Goal: Transaction & Acquisition: Purchase product/service

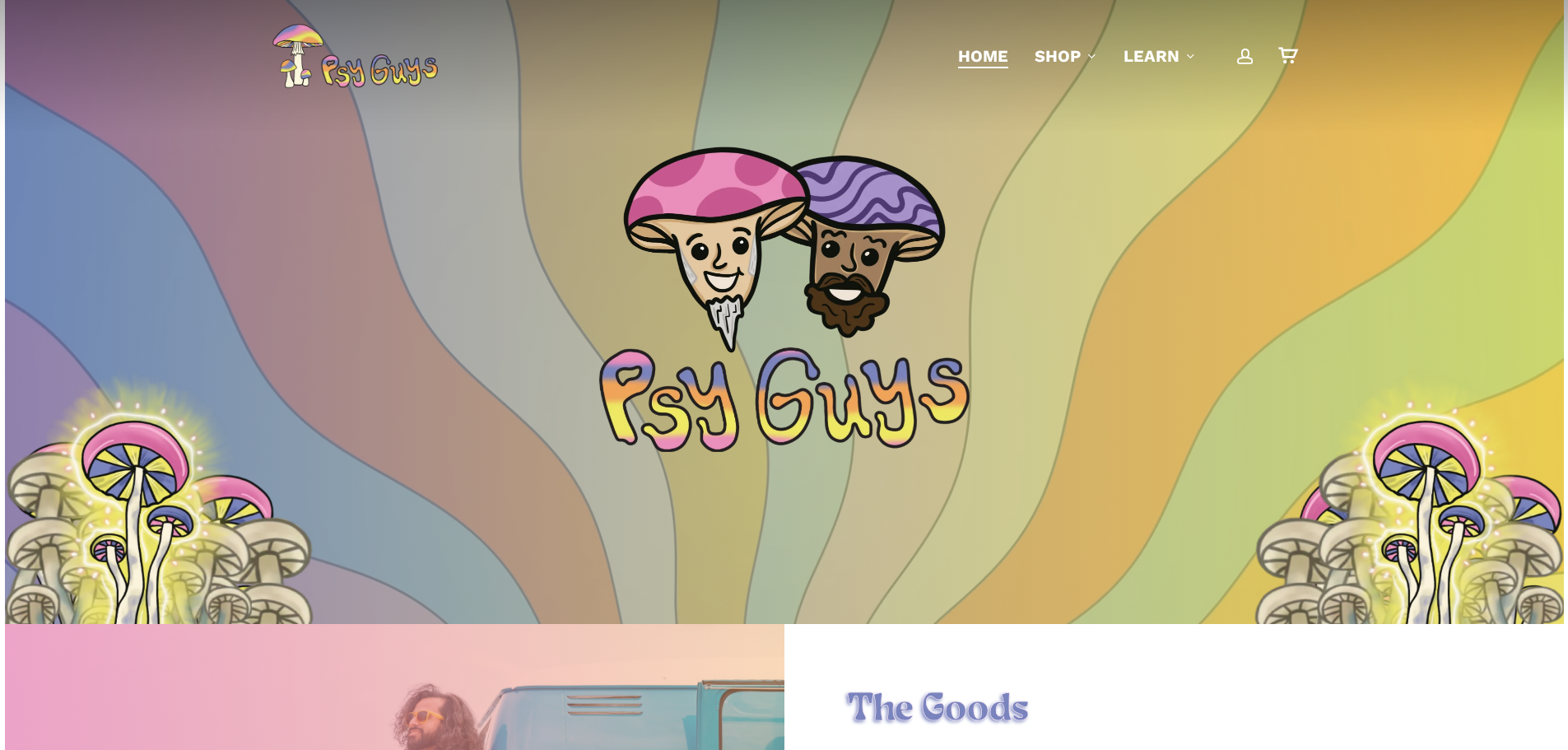
click at [1245, 53] on span "Main Menu" at bounding box center [1245, 56] width 16 height 16
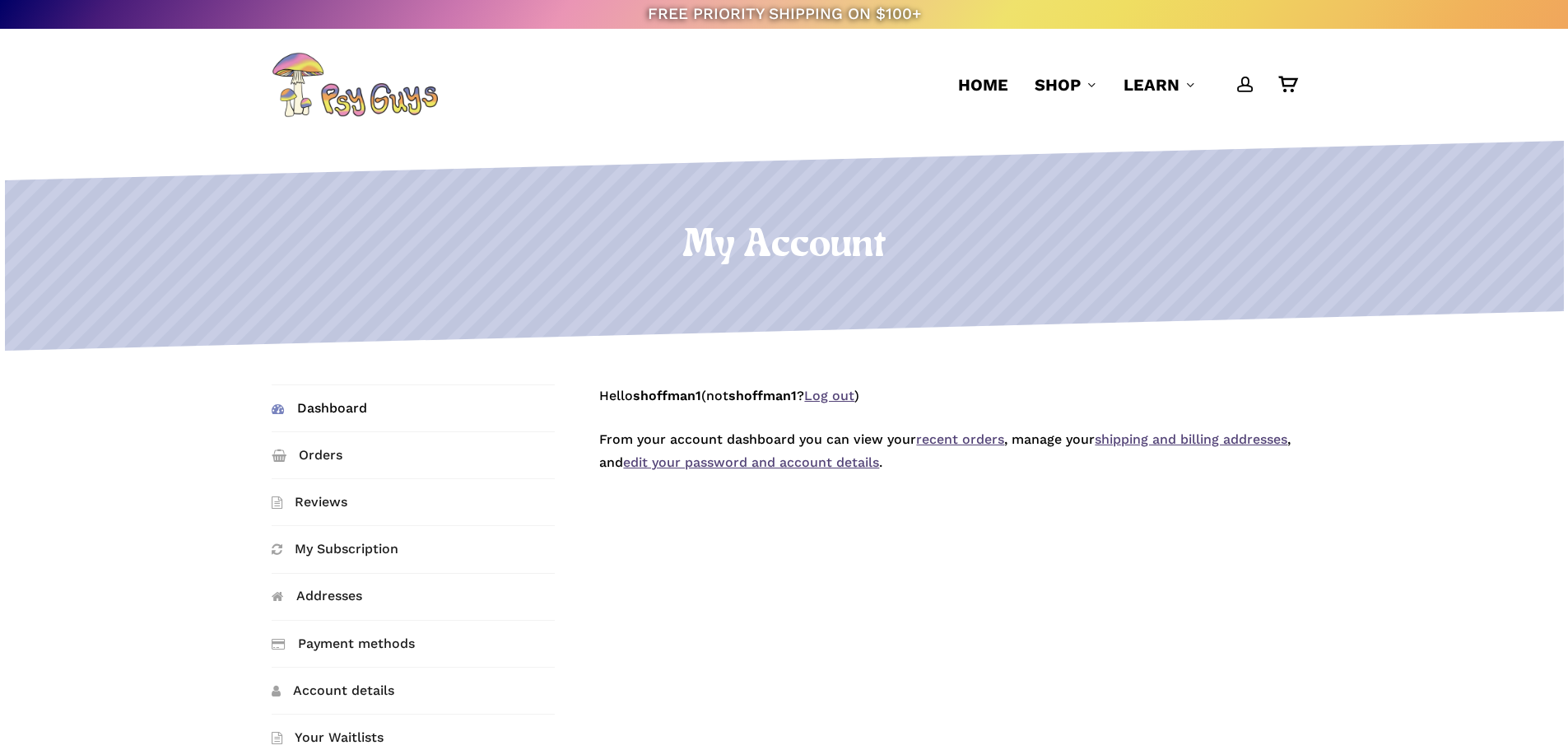
click at [930, 443] on link "recent orders" at bounding box center [960, 439] width 88 height 15
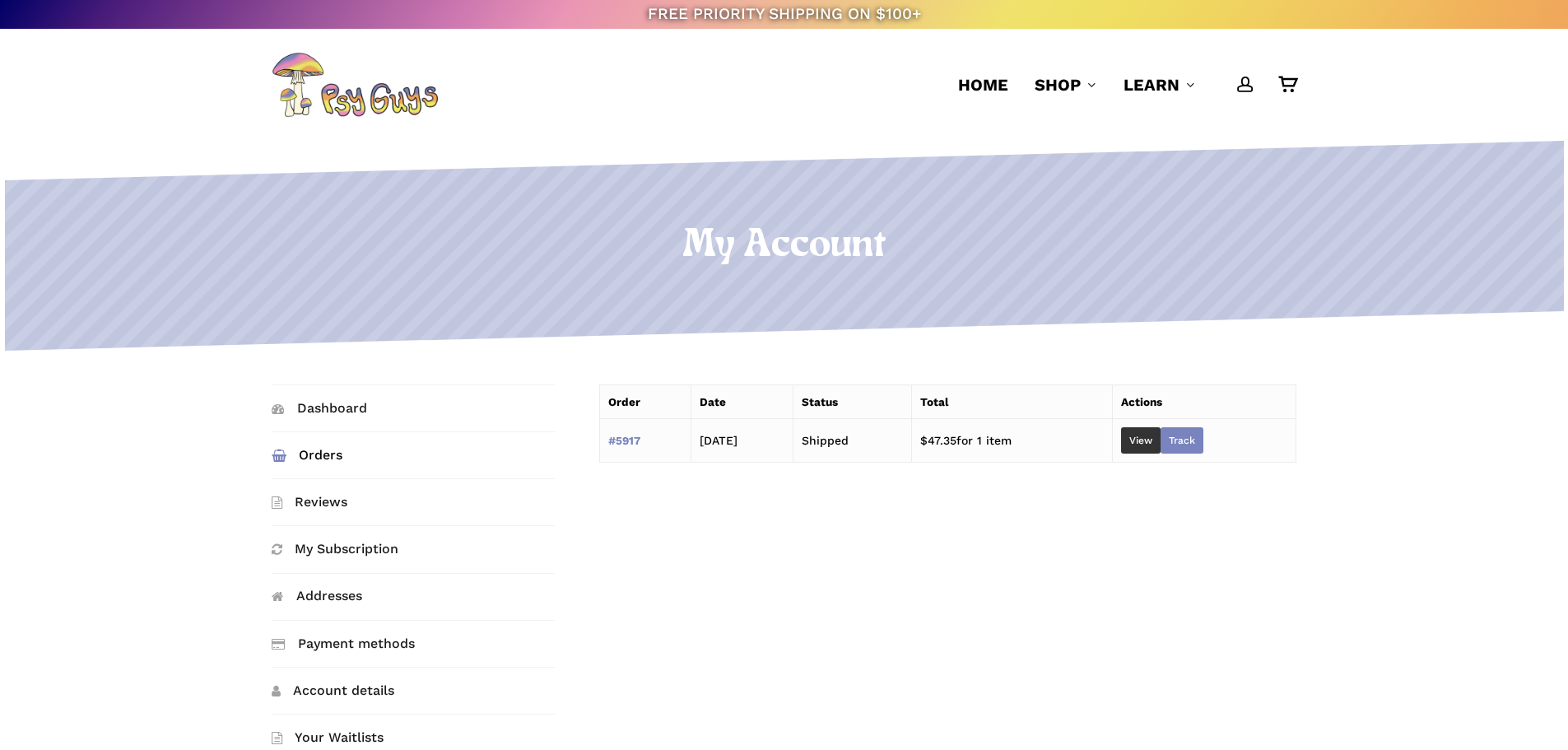
click at [1203, 441] on link "Track" at bounding box center [1182, 440] width 43 height 26
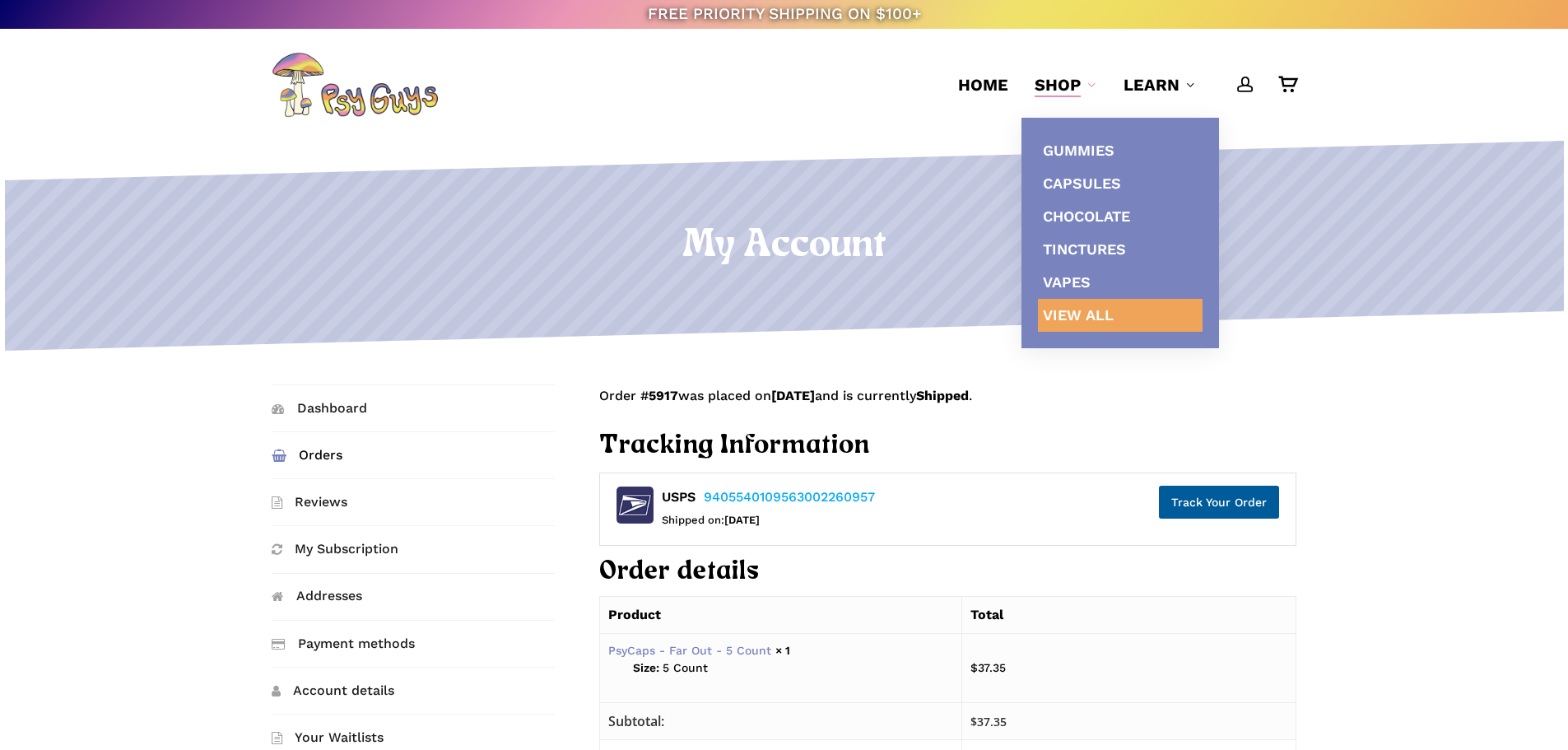
click at [1070, 313] on span "View All" at bounding box center [1077, 315] width 71 height 17
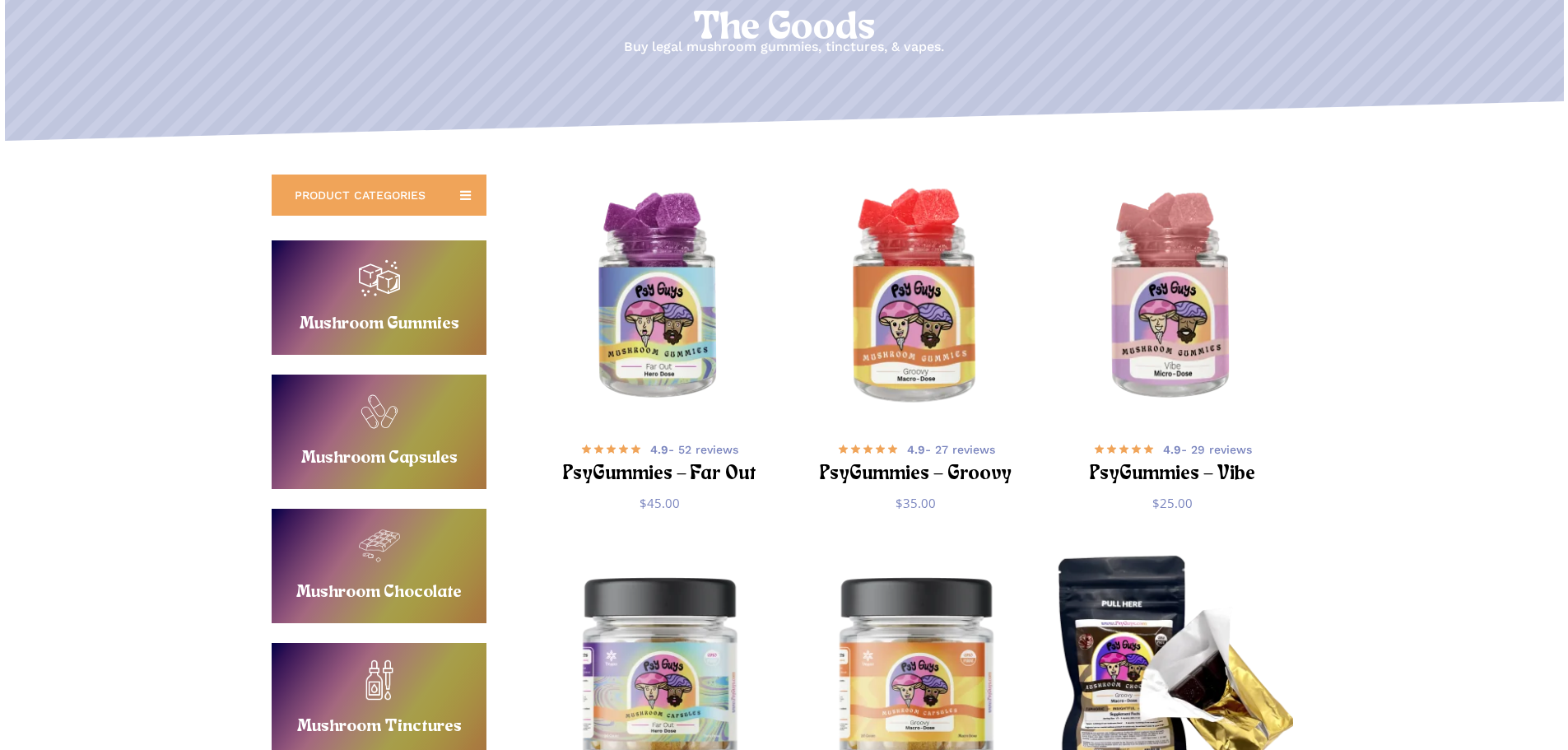
scroll to position [247, 0]
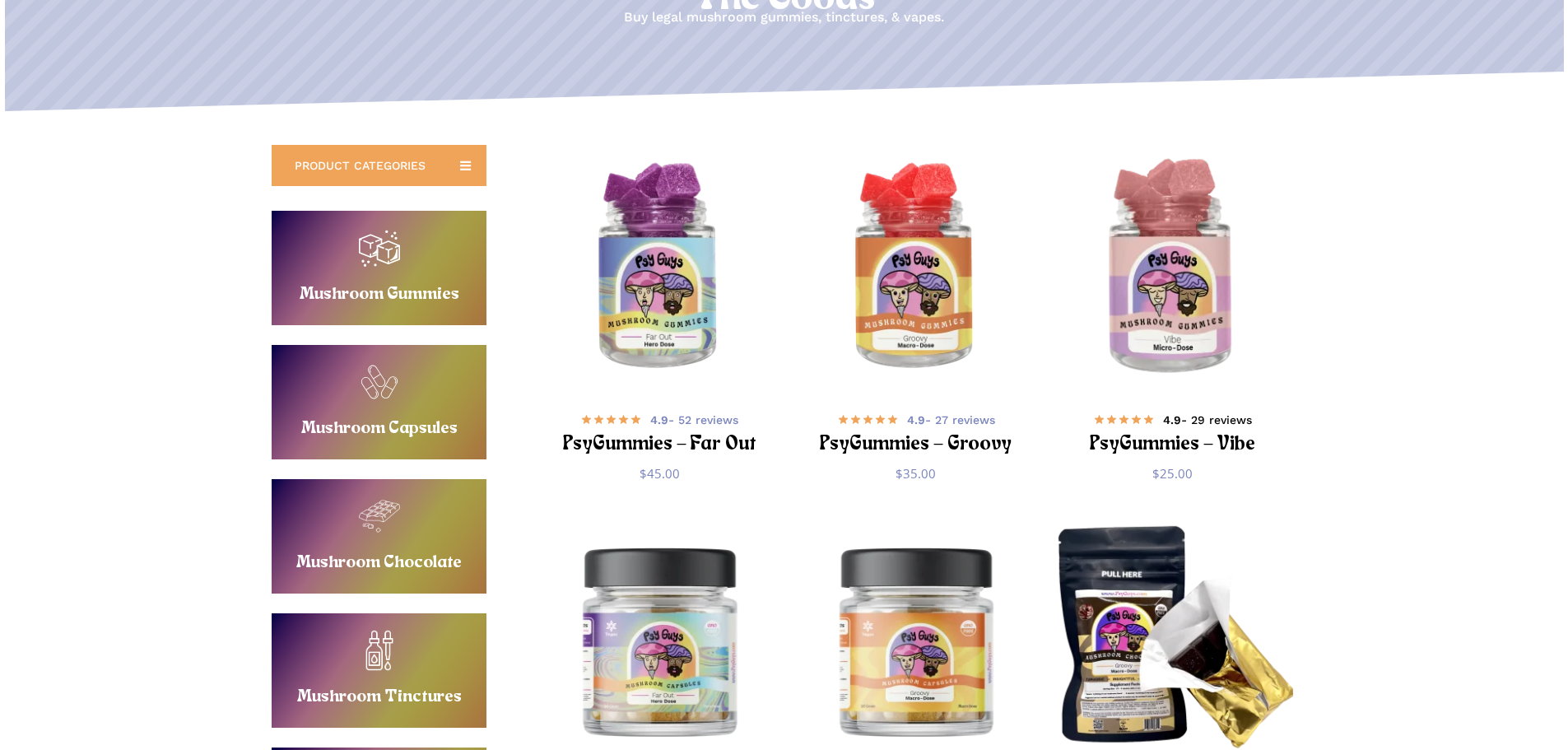
click at [1229, 417] on span "4.9 - 29 reviews" at bounding box center [1207, 420] width 89 height 16
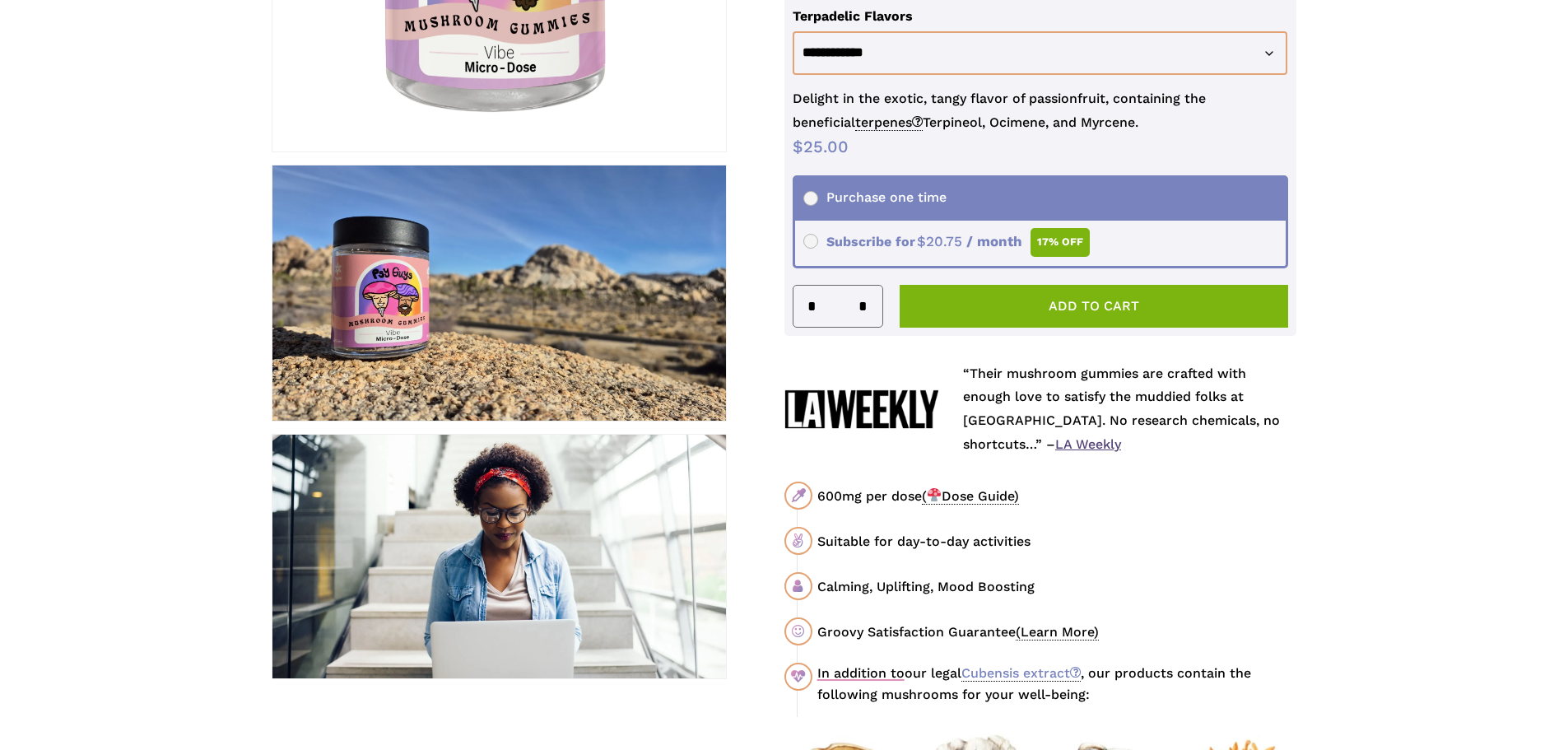
scroll to position [576, 0]
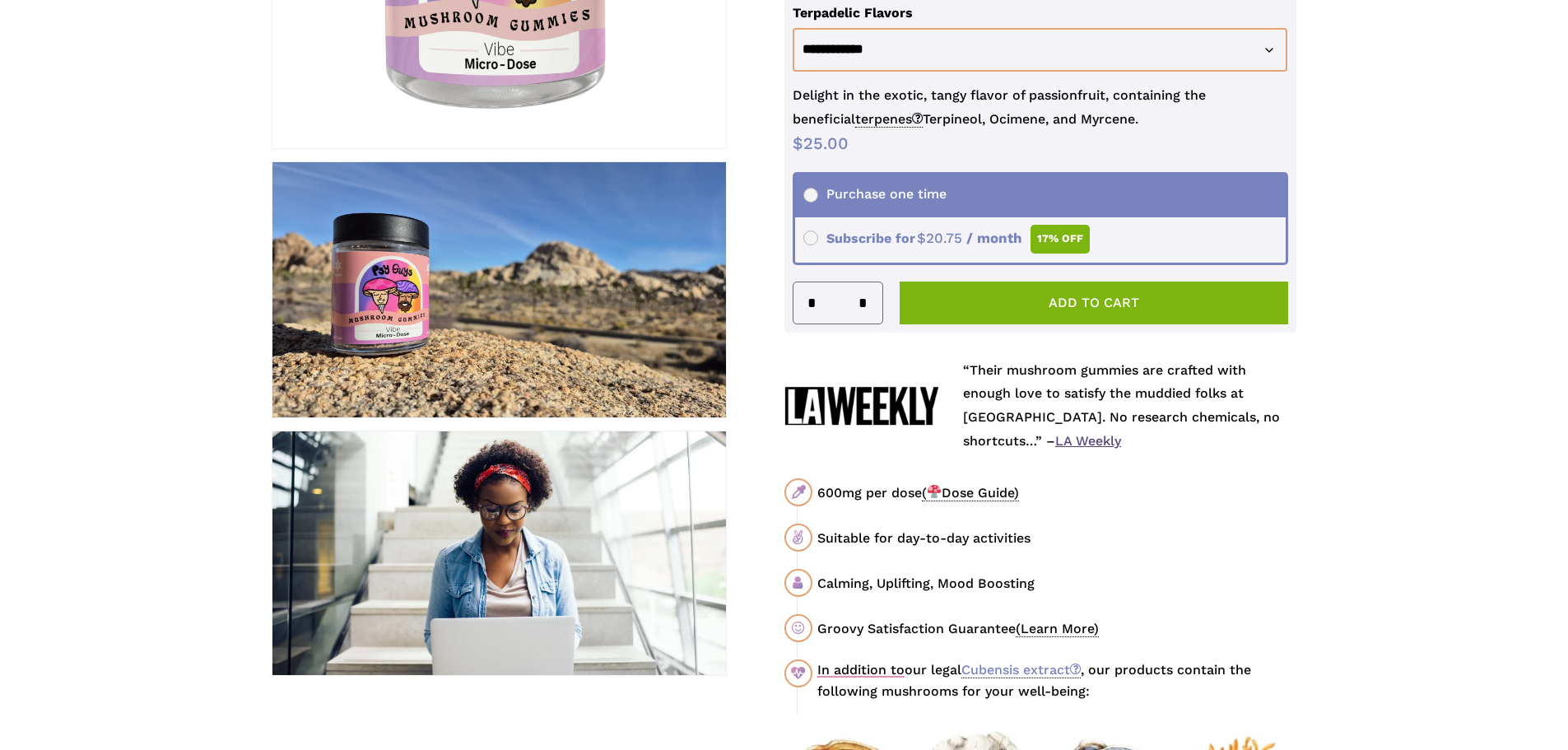
click at [963, 496] on span "( Dose Guide)" at bounding box center [970, 493] width 97 height 16
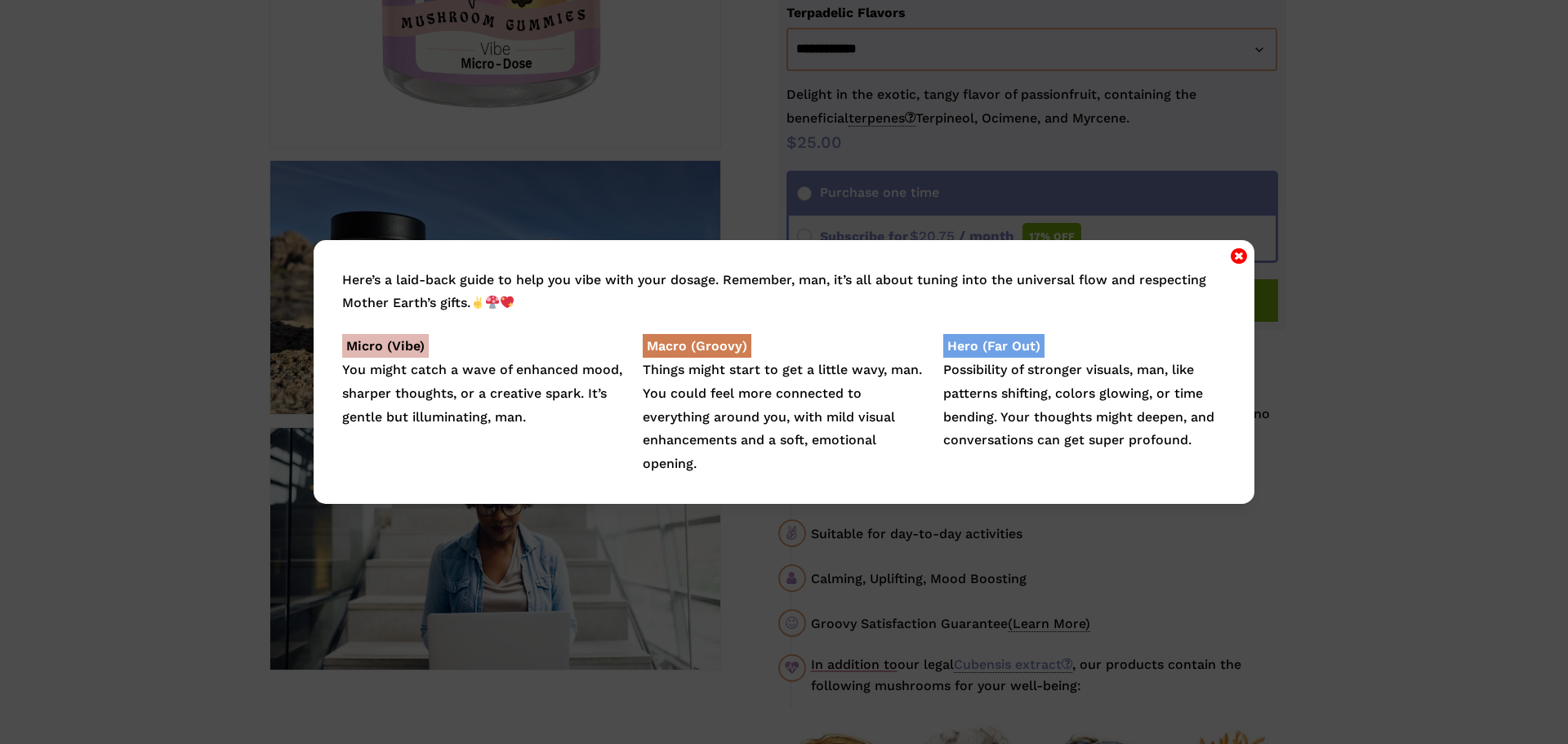
click at [1235, 251] on icon "Close" at bounding box center [1238, 256] width 16 height 20
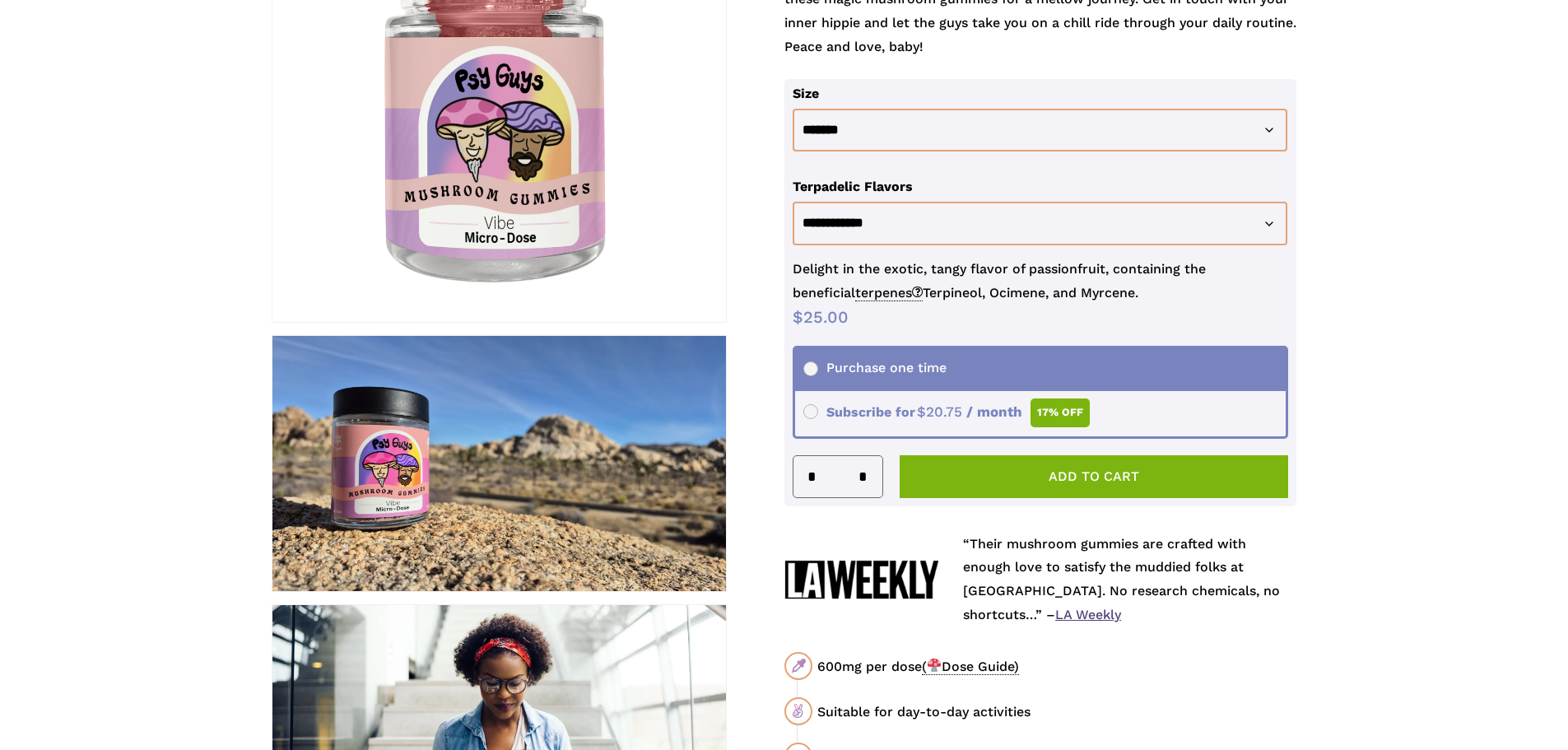
scroll to position [82, 0]
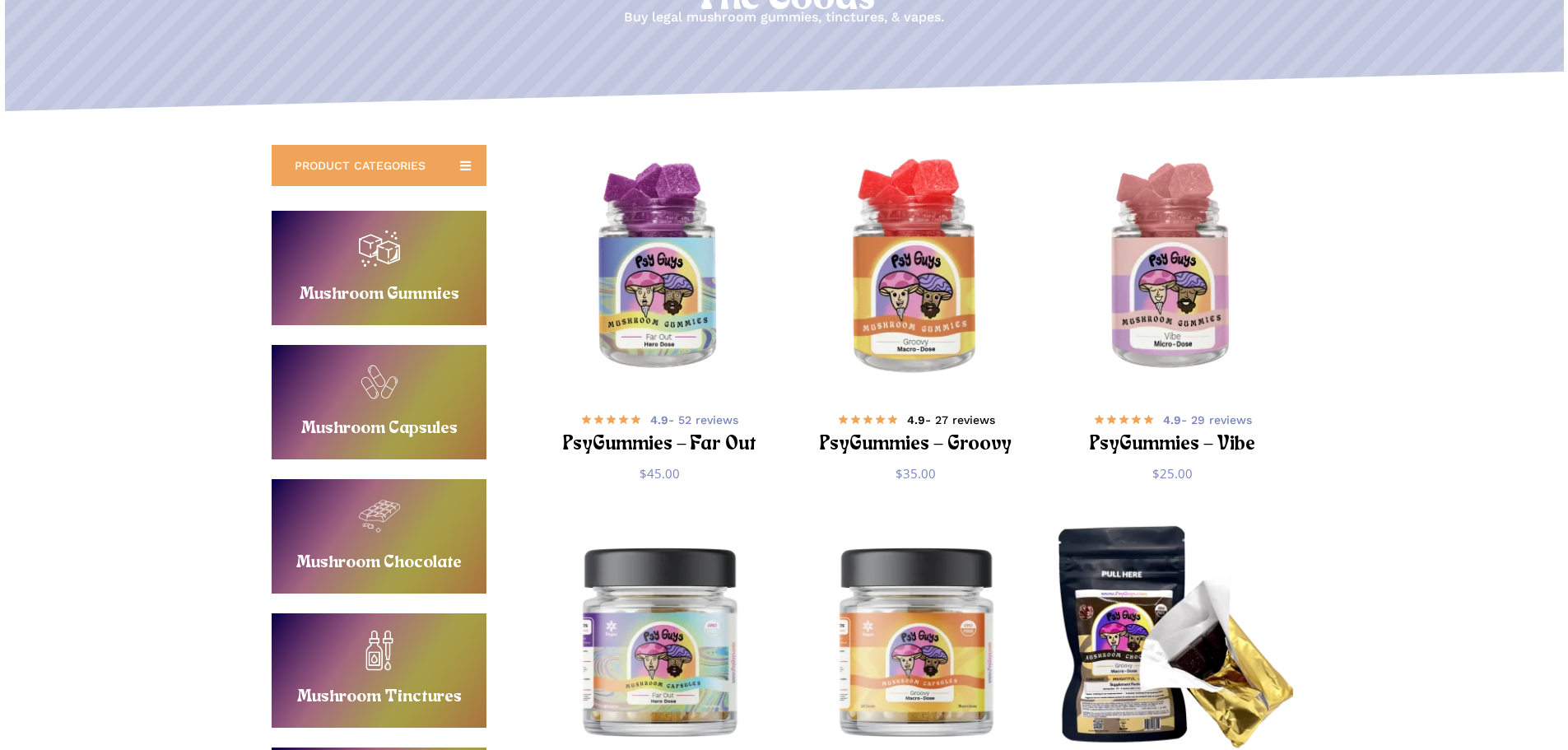
click at [967, 420] on span "4.9 - 27 reviews" at bounding box center [951, 420] width 88 height 16
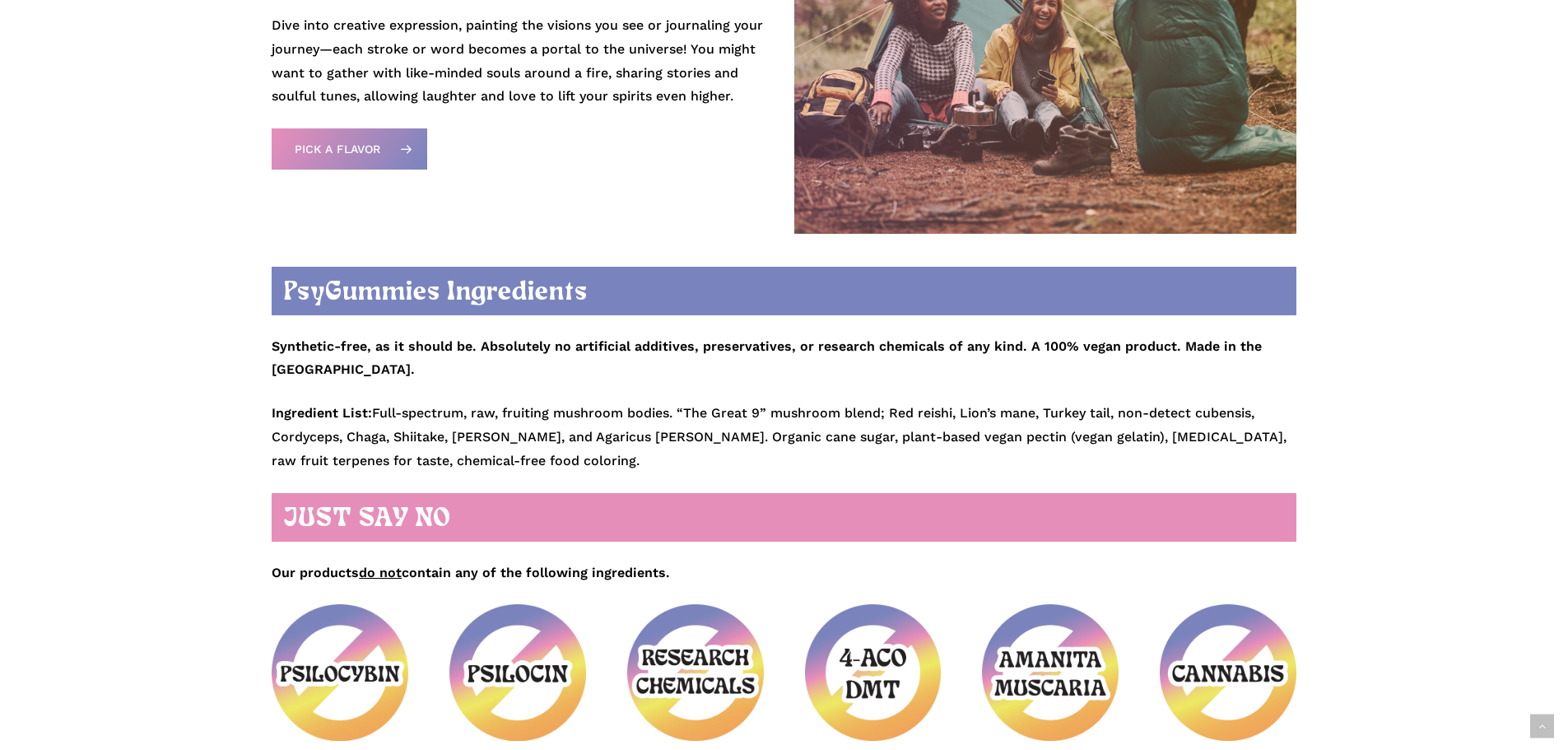
scroll to position [1977, 0]
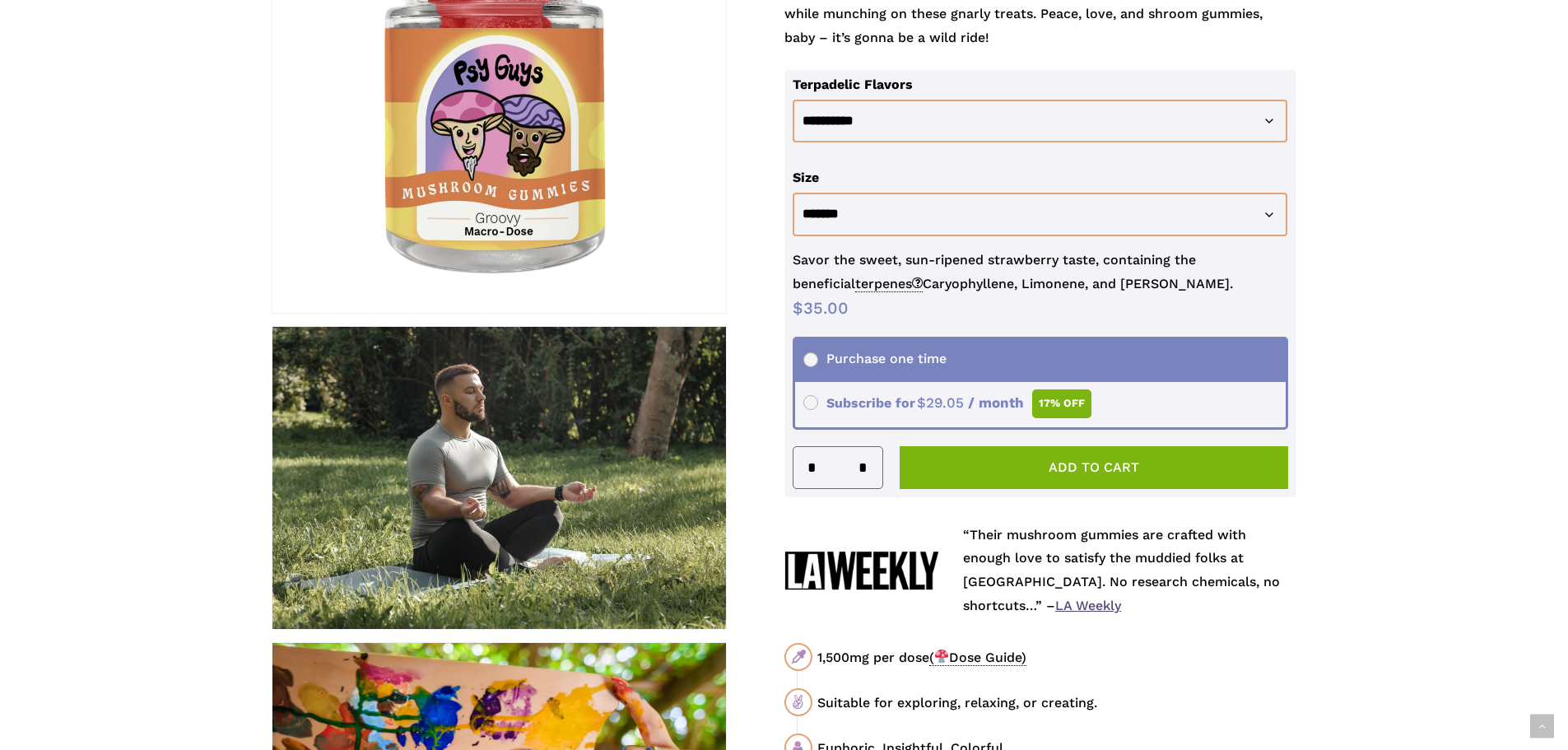
scroll to position [0, 0]
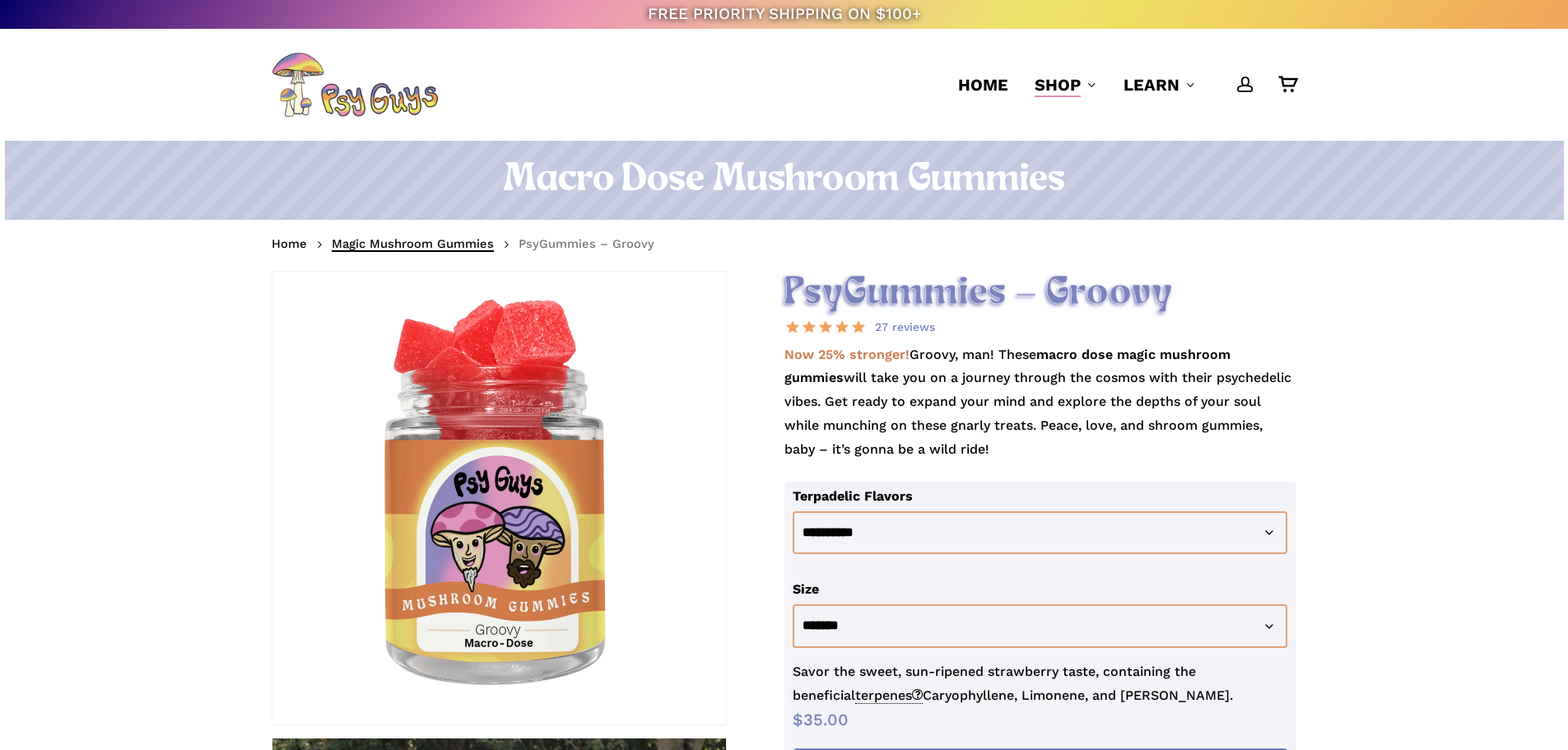
click at [428, 242] on link "Magic Mushroom Gummies" at bounding box center [412, 244] width 162 height 16
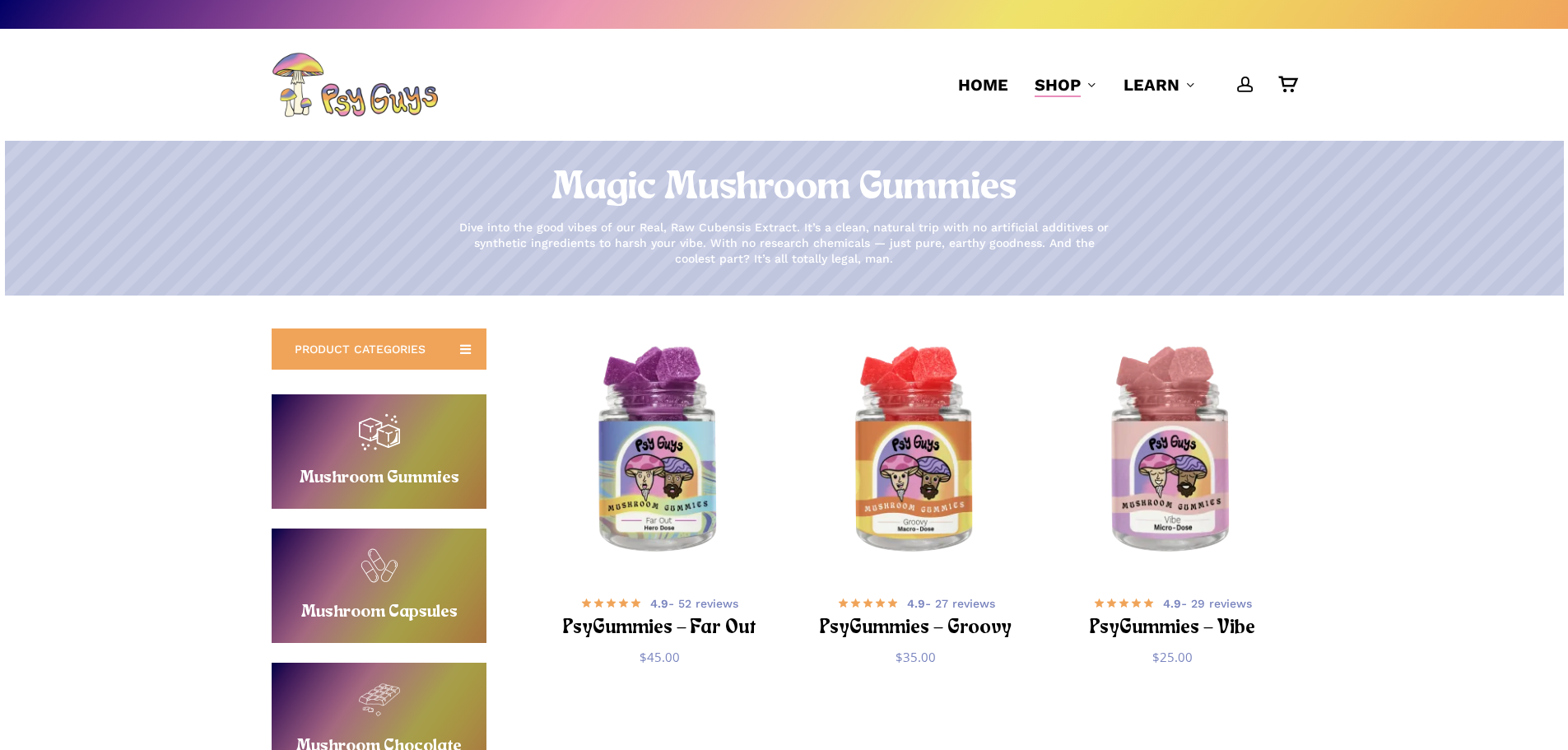
click at [333, 609] on link "Buy Mushroom Capsules" at bounding box center [379, 586] width 215 height 115
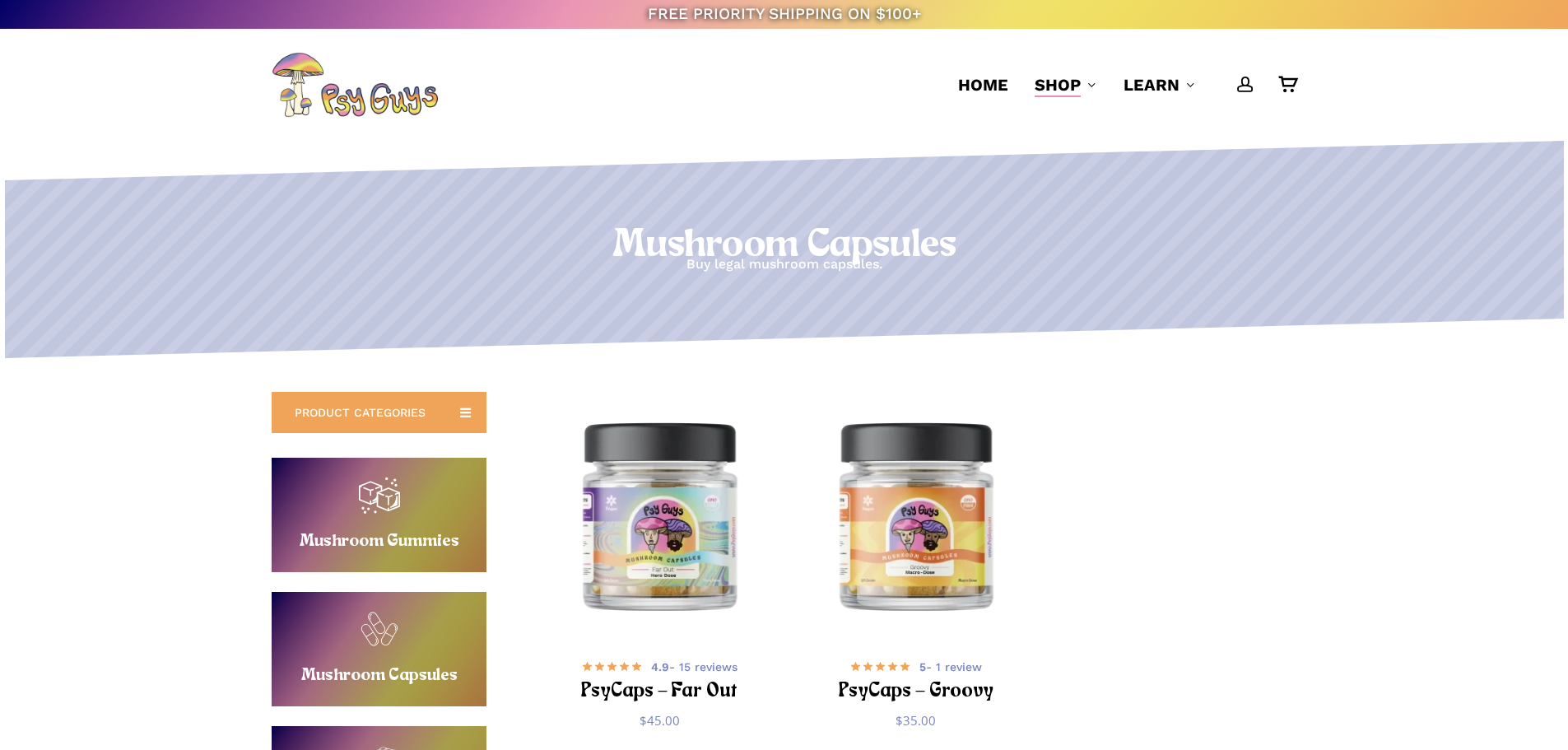
scroll to position [82, 0]
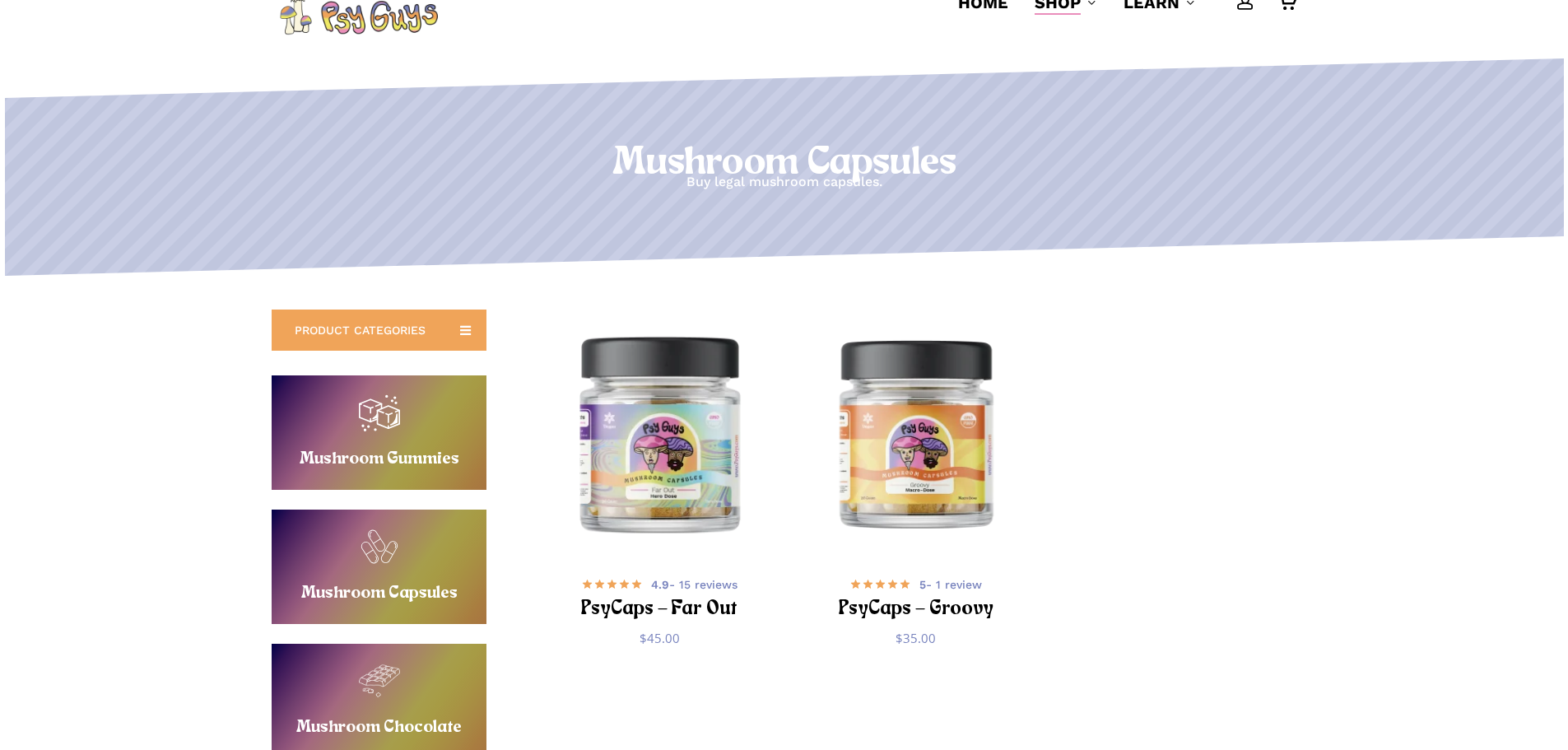
click at [640, 513] on img "PsyCaps - Far Out" at bounding box center [658, 433] width 250 height 250
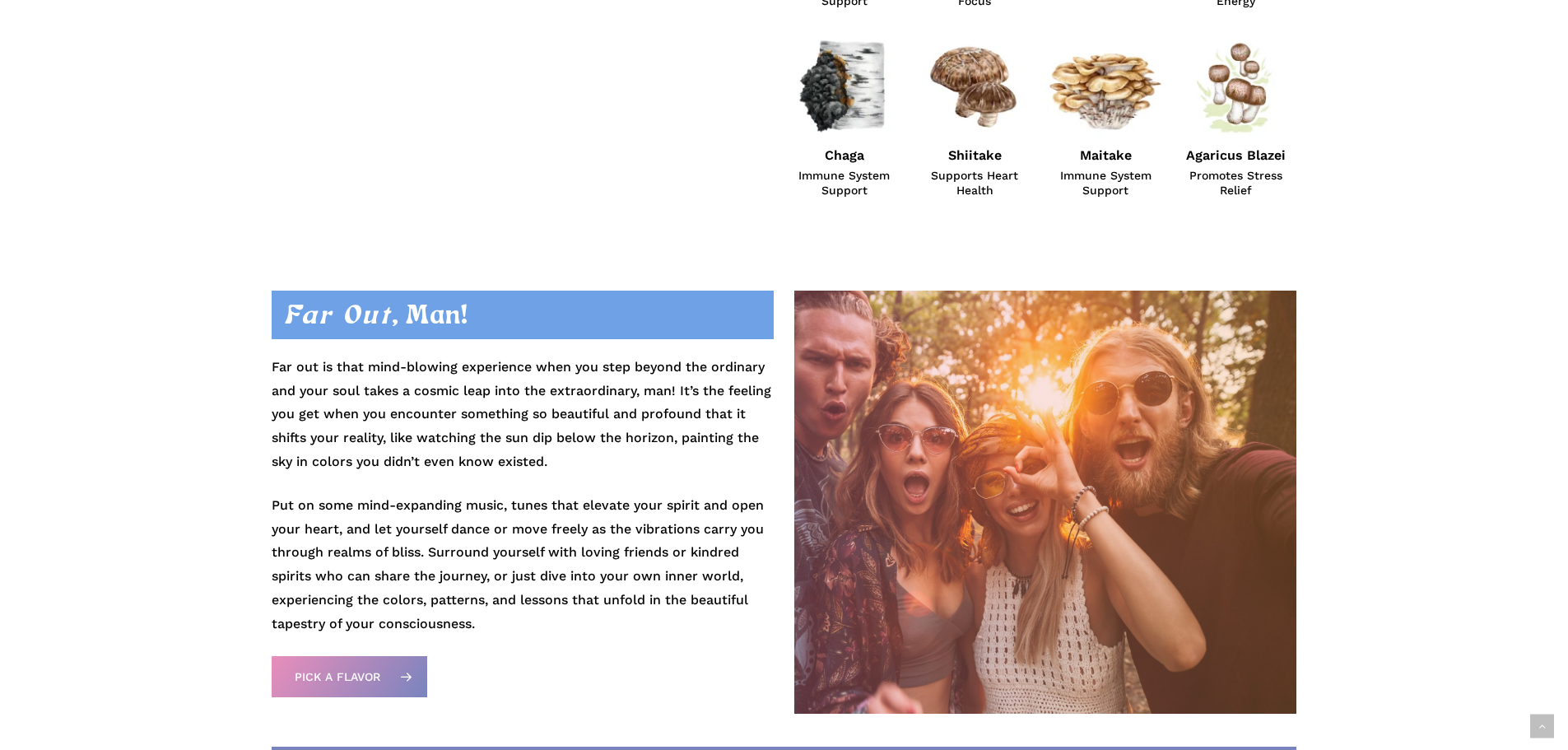
scroll to position [1400, 0]
